Goal: Contribute content

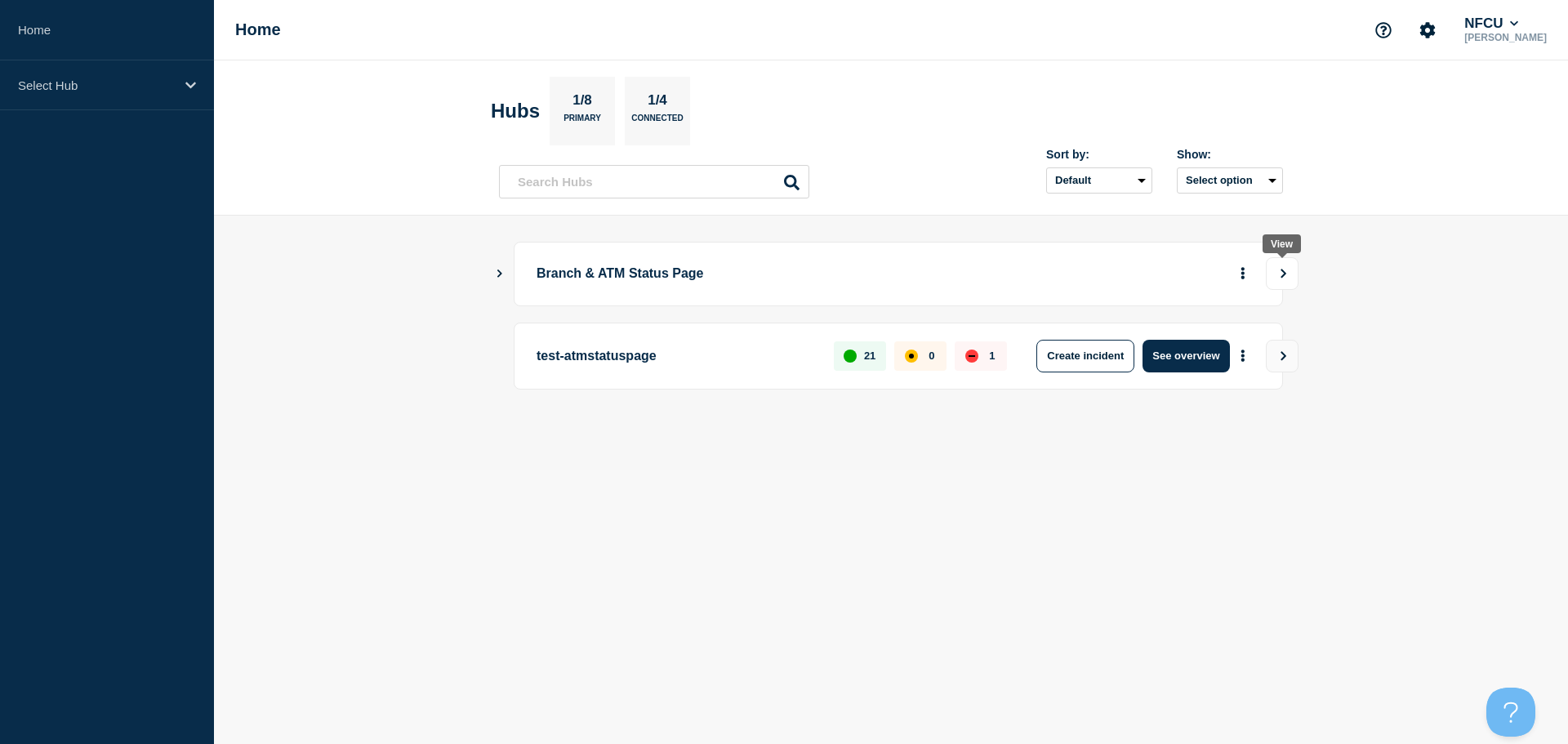
click at [1282, 271] on icon "View" at bounding box center [1284, 273] width 6 height 9
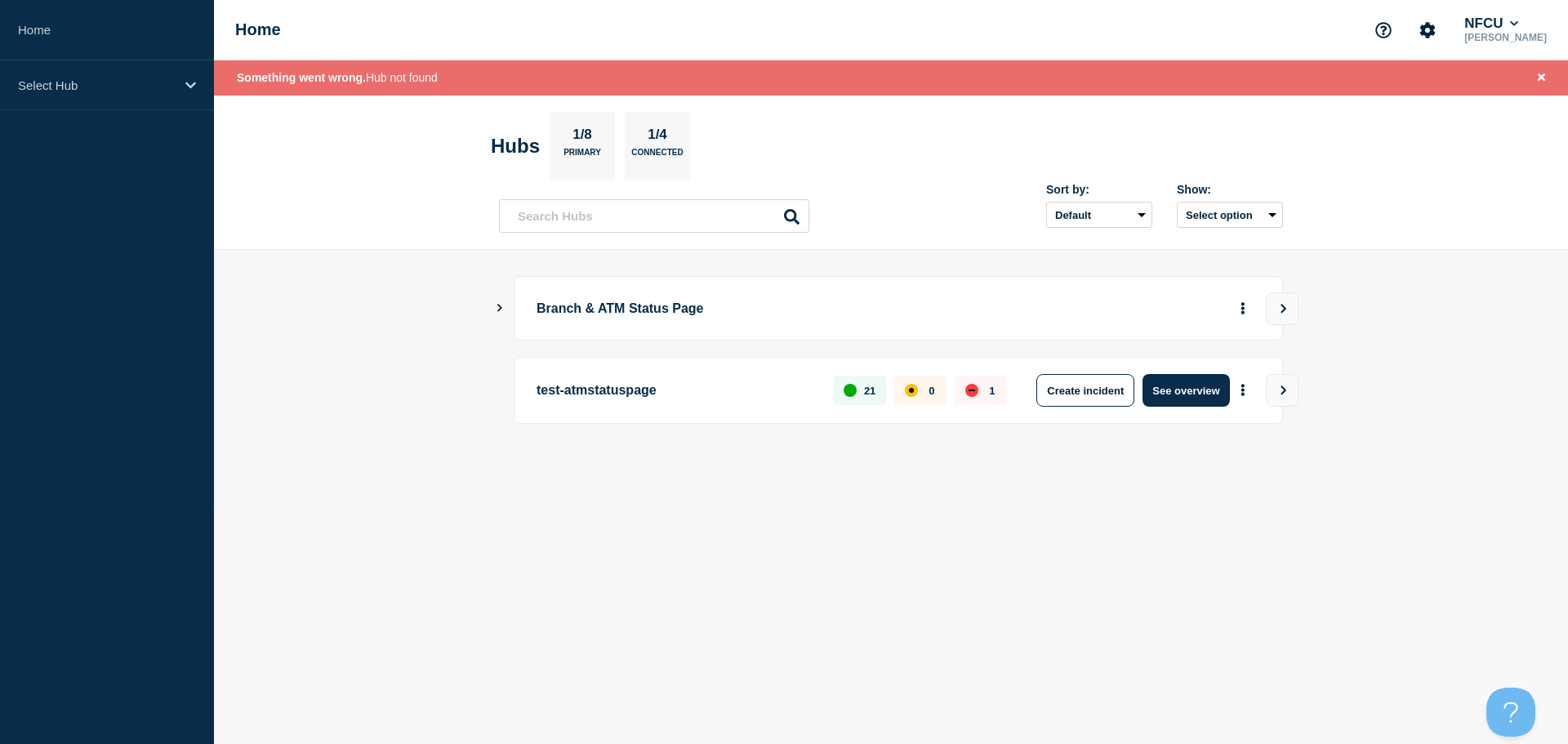
click at [497, 308] on icon "Show Connected Hubs" at bounding box center [499, 308] width 10 height 9
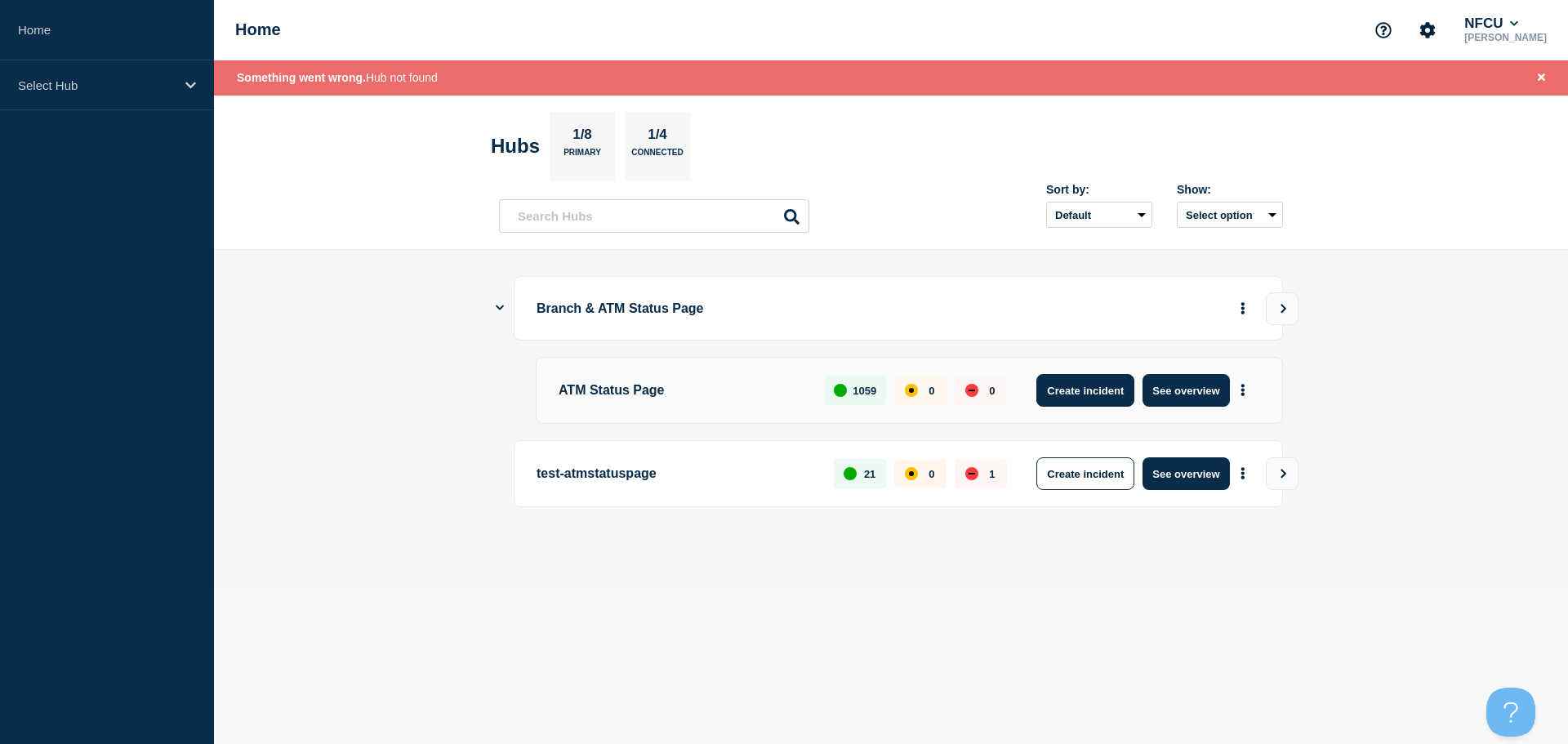
click at [1102, 394] on button "Create incident" at bounding box center [1085, 390] width 98 height 33
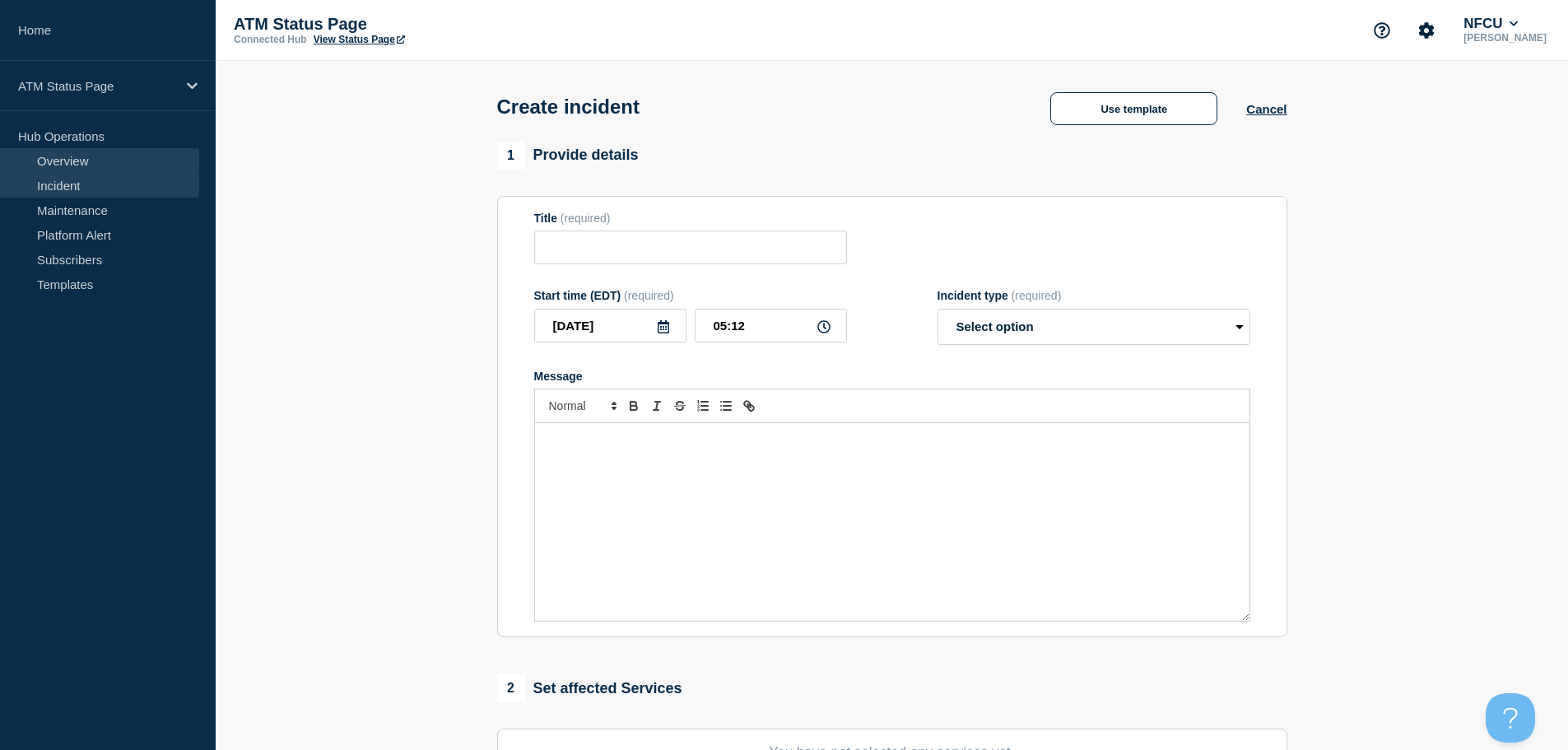
click at [105, 160] on link "Overview" at bounding box center [100, 160] width 199 height 25
